Goal: Task Accomplishment & Management: Use online tool/utility

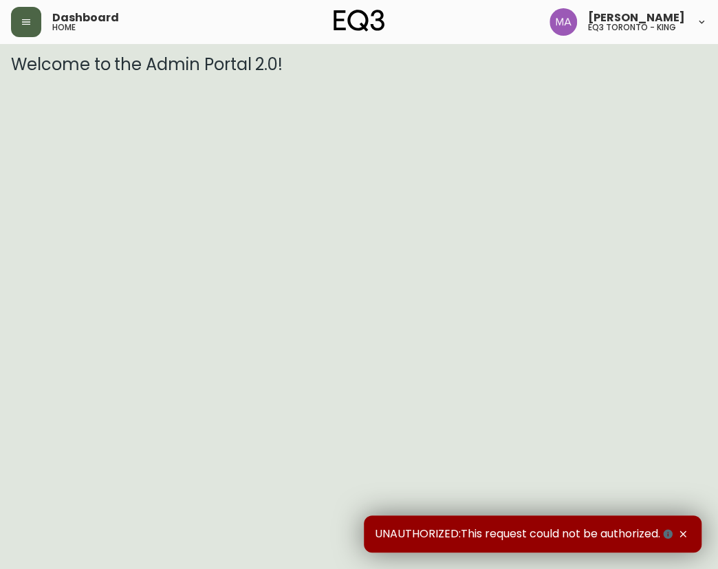
click at [30, 14] on button "button" at bounding box center [26, 22] width 30 height 30
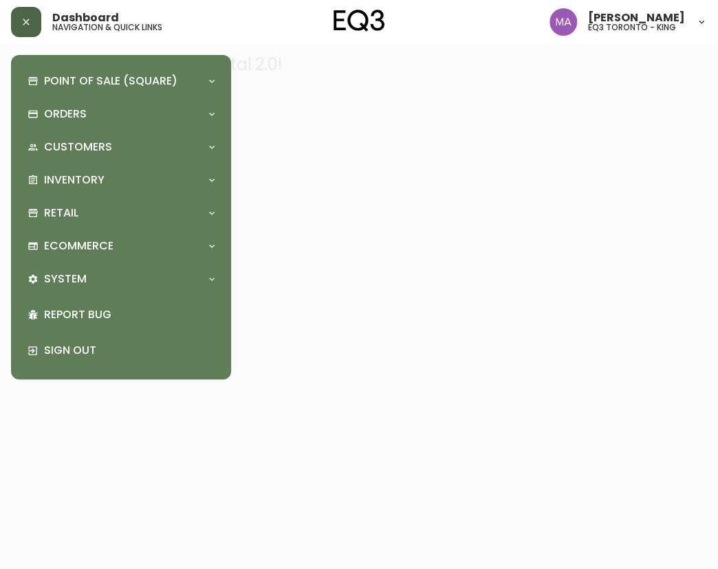
click at [30, 23] on icon "button" at bounding box center [26, 21] width 11 height 11
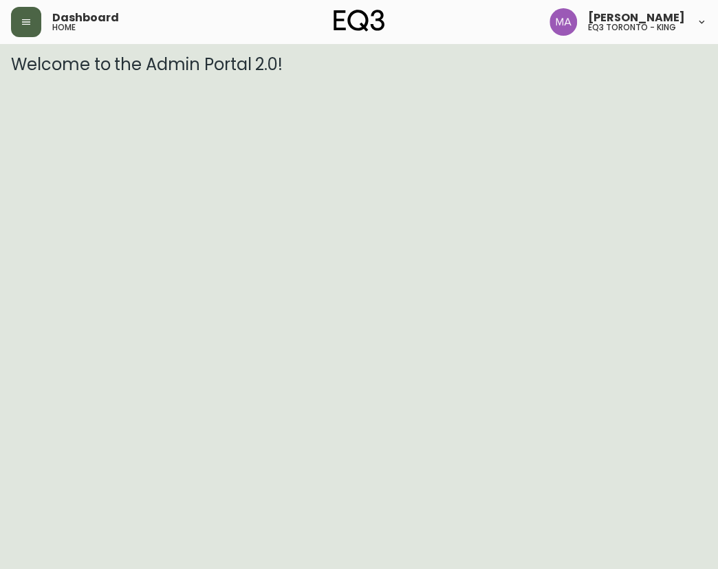
click at [23, 23] on icon "button" at bounding box center [26, 21] width 11 height 11
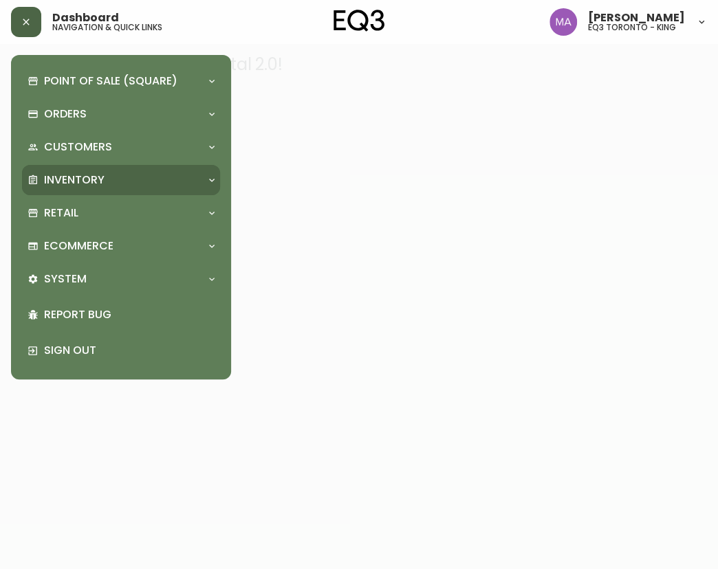
click at [96, 181] on p "Inventory" at bounding box center [74, 180] width 60 height 15
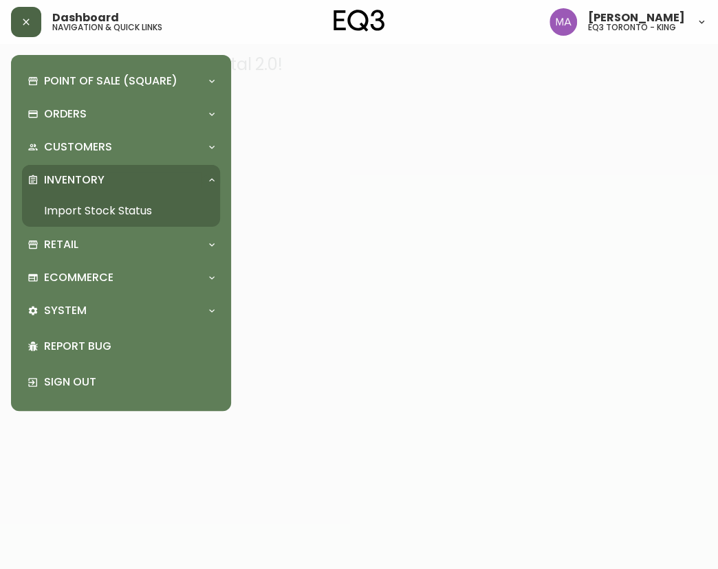
click at [127, 210] on link "Import Stock Status" at bounding box center [121, 211] width 198 height 32
